Goal: Find specific page/section: Find specific page/section

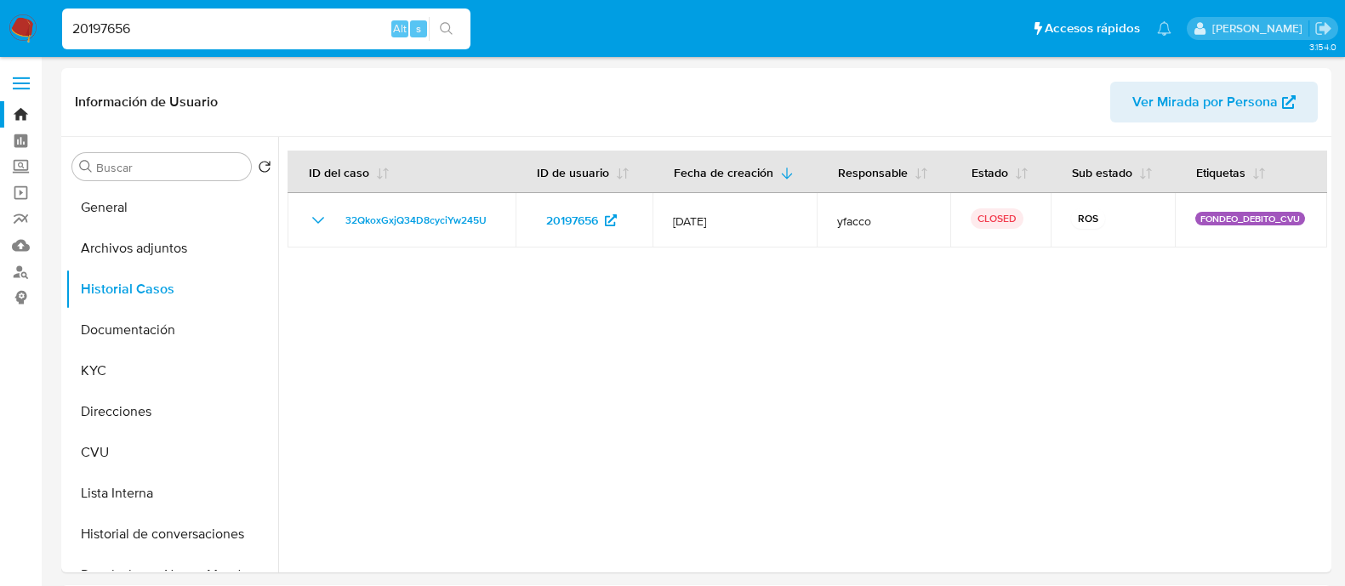
select select "10"
click at [26, 32] on img at bounding box center [23, 28] width 29 height 29
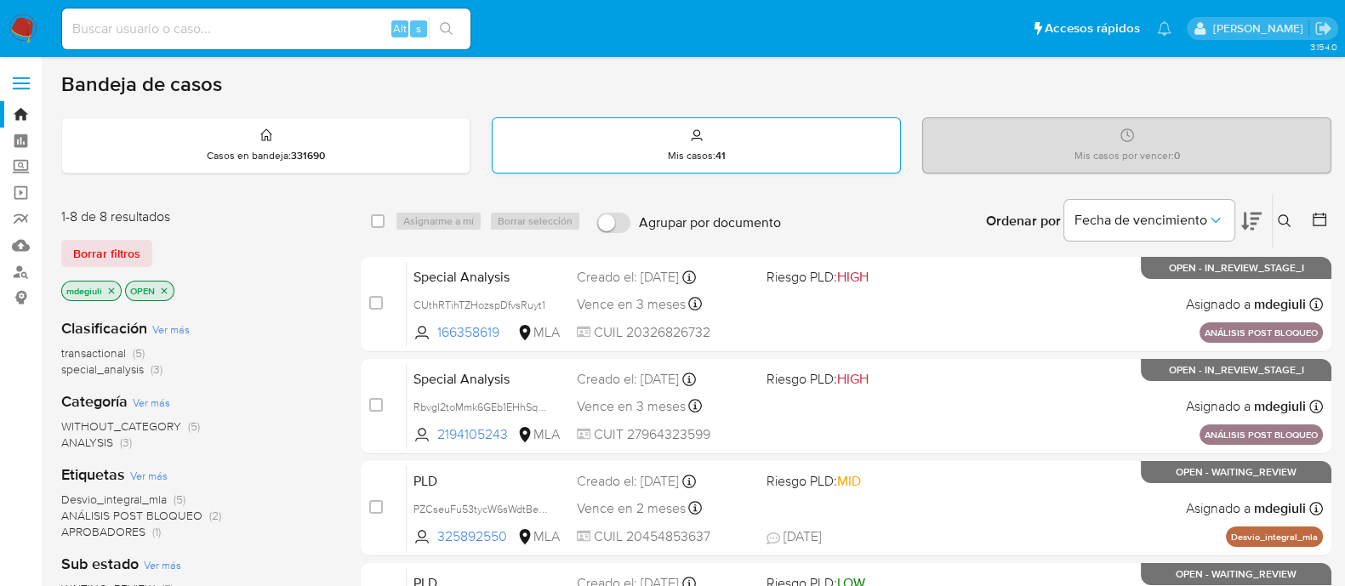
click at [583, 138] on div "Mis casos : 41" at bounding box center [697, 145] width 408 height 54
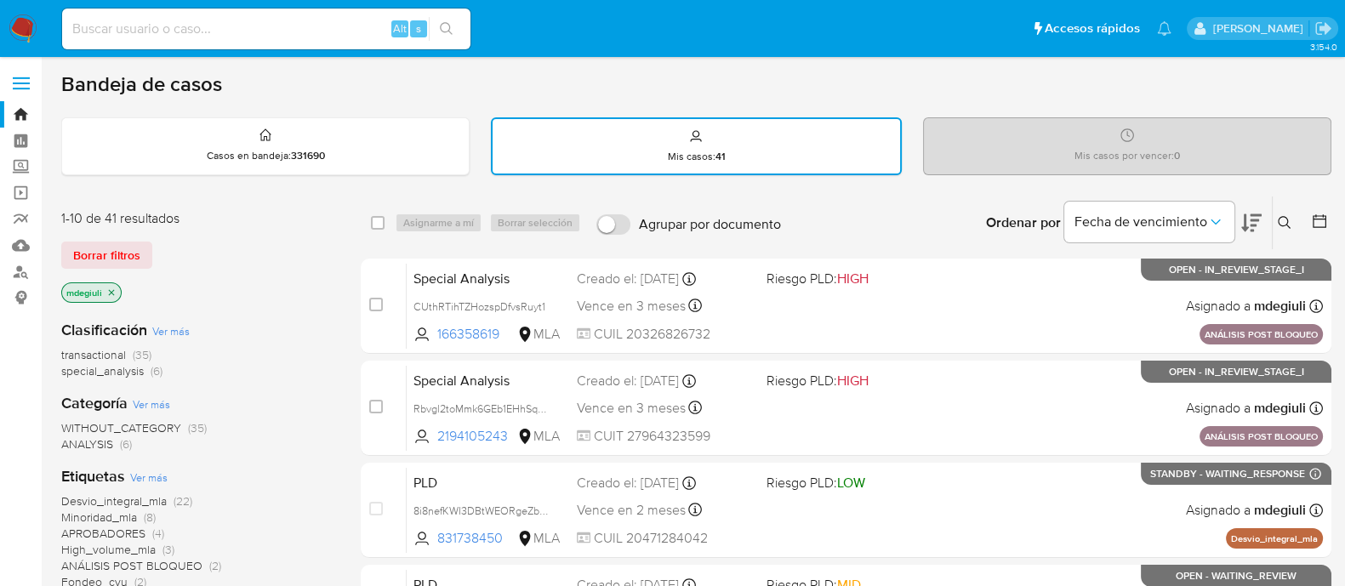
click at [1018, 149] on div "Mis casos por vencer : 0" at bounding box center [1127, 145] width 407 height 54
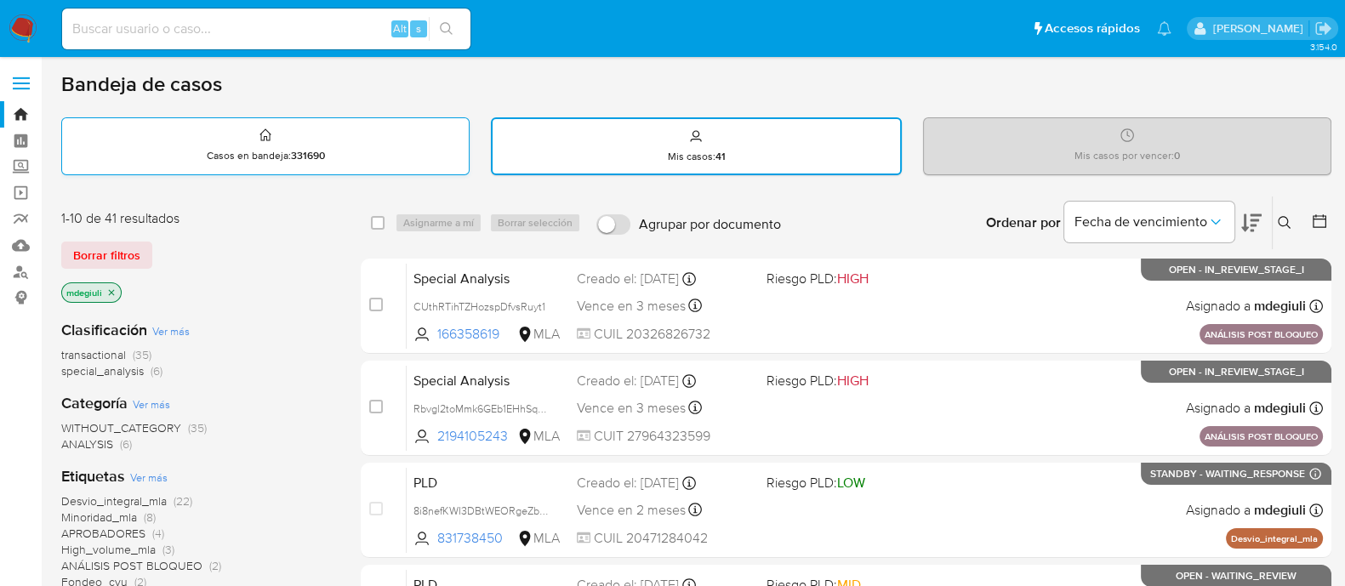
click at [362, 143] on div "Casos en bandeja : 331690" at bounding box center [265, 145] width 407 height 54
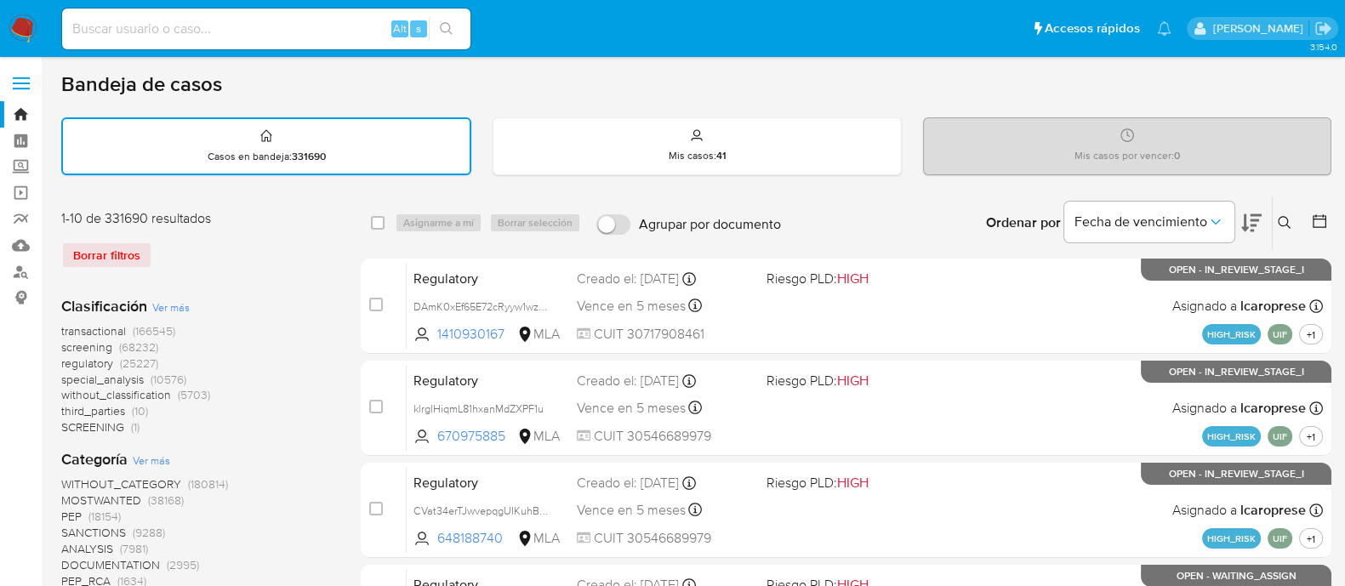
click at [22, 19] on img at bounding box center [23, 28] width 29 height 29
